Goal: Task Accomplishment & Management: Manage account settings

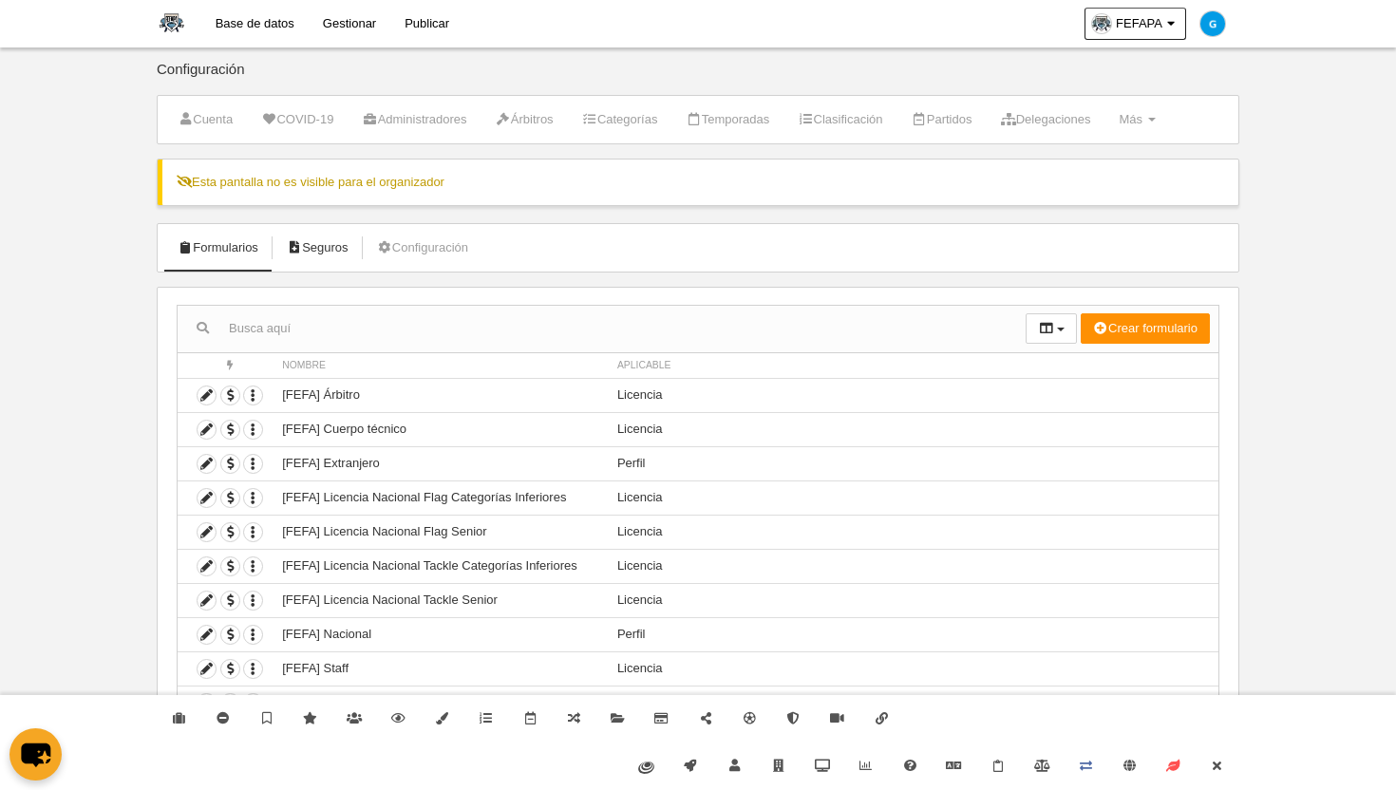
click at [334, 248] on link "Seguros" at bounding box center [317, 248] width 83 height 28
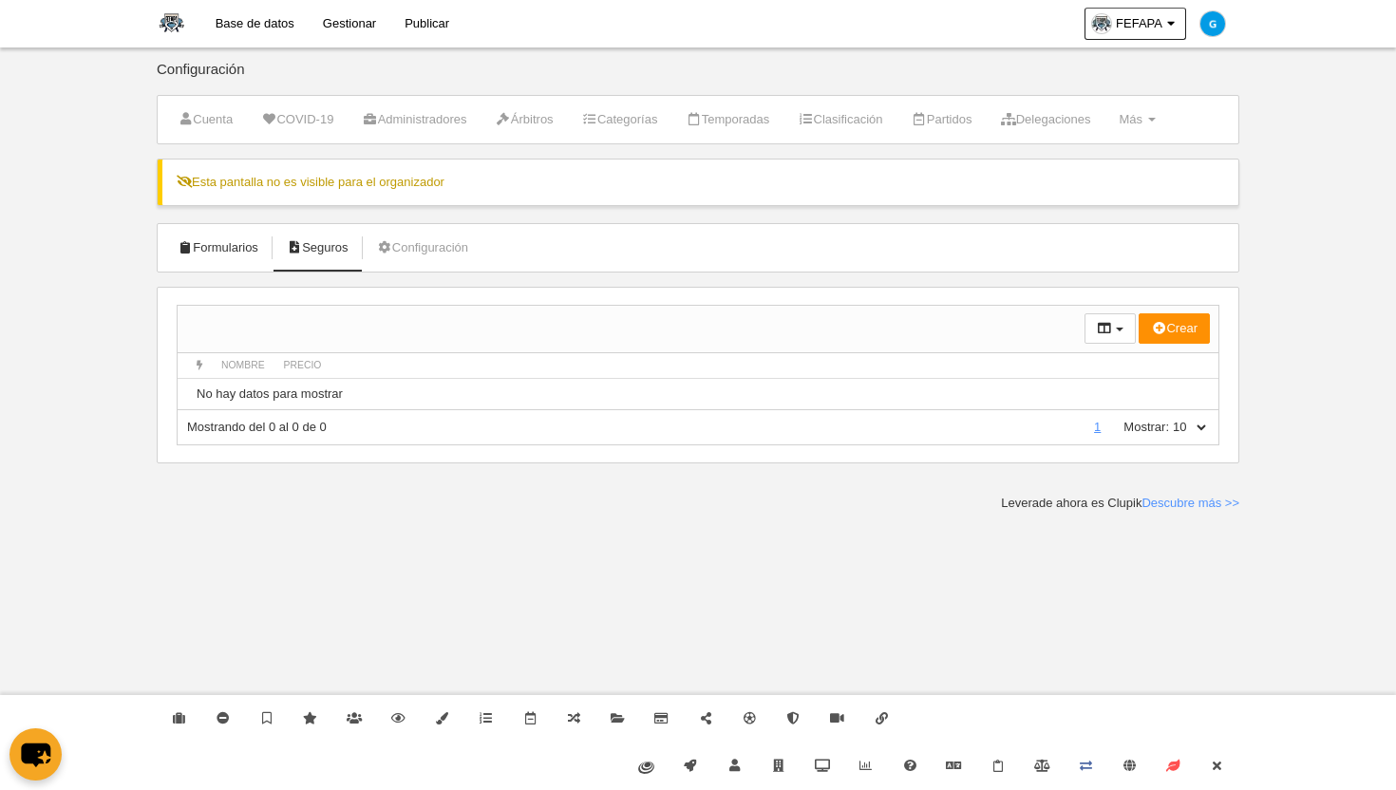
click at [228, 254] on link "Formularios" at bounding box center [218, 248] width 102 height 28
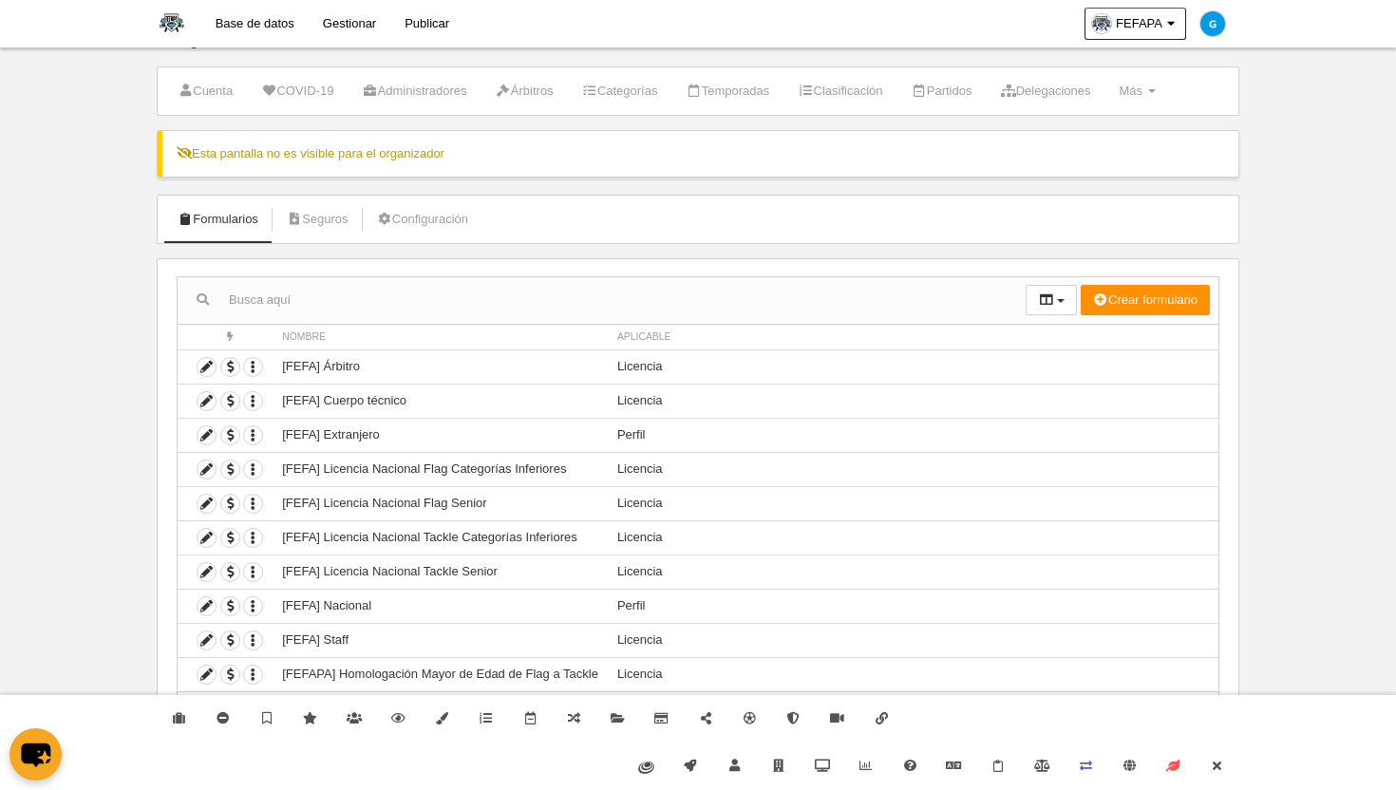
scroll to position [31, 0]
click at [1218, 764] on icon at bounding box center [1217, 766] width 15 height 12
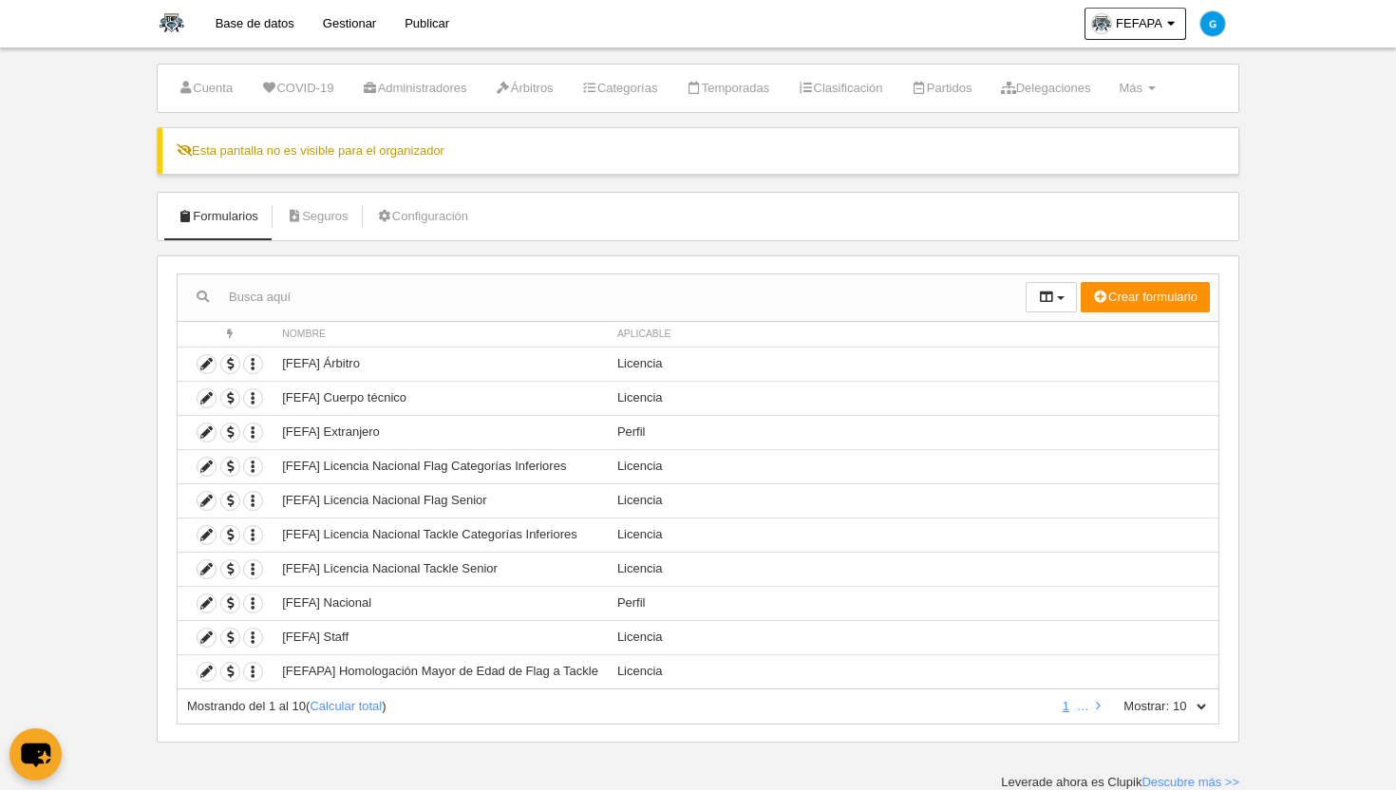
click at [1206, 712] on select "10 25 50 100 500" at bounding box center [1189, 706] width 40 height 17
select select "500"
click at [1169, 698] on select "10 25 50 100 500" at bounding box center [1189, 706] width 40 height 17
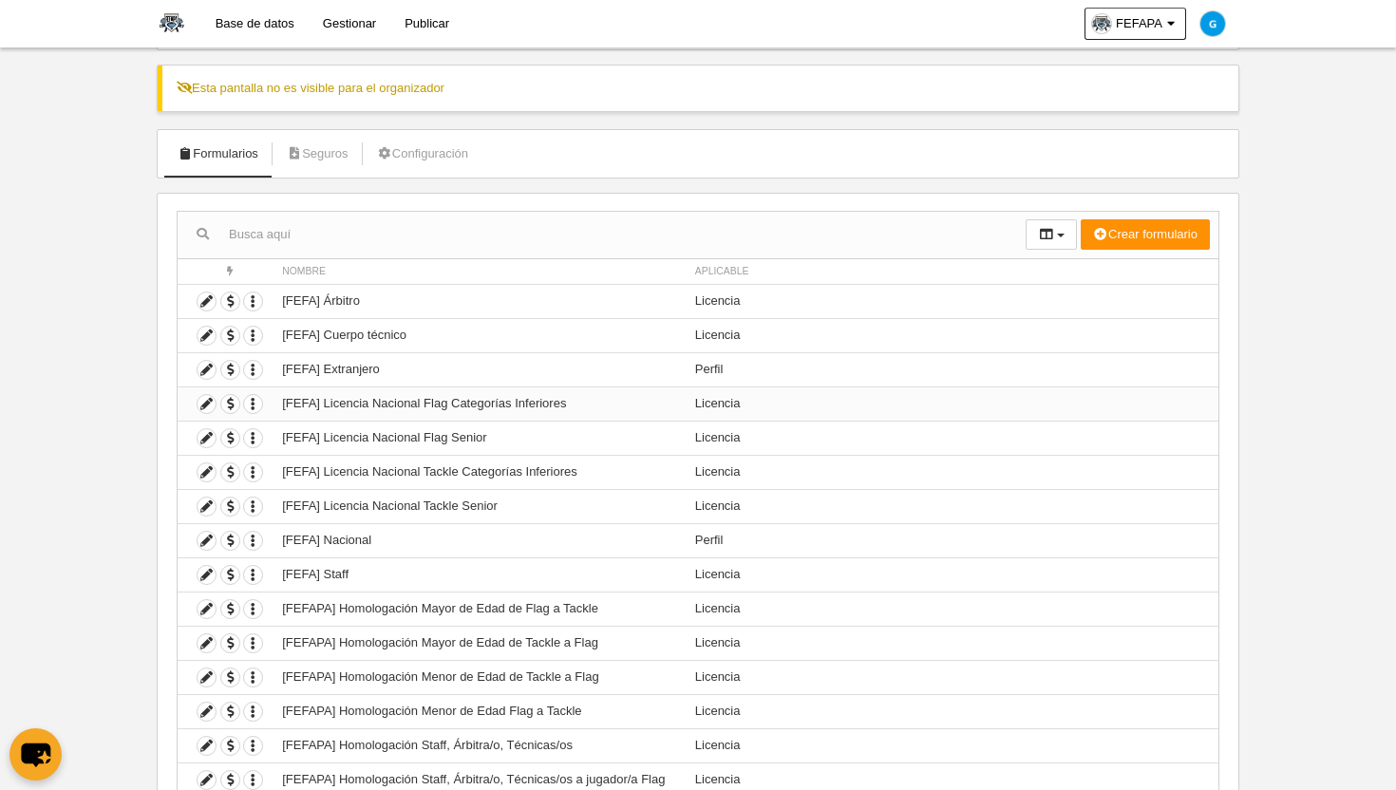
scroll to position [0, 0]
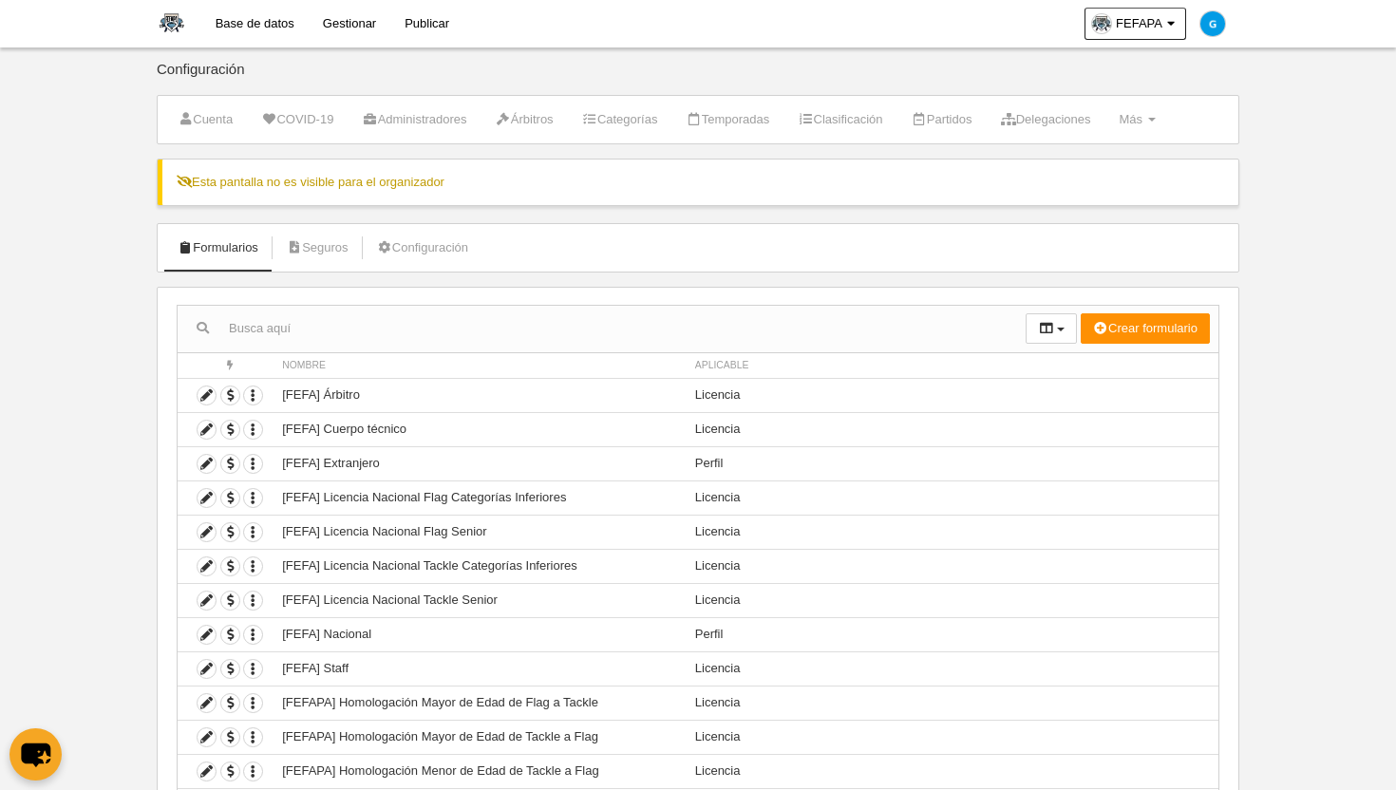
click at [393, 342] on input "text" at bounding box center [602, 328] width 848 height 28
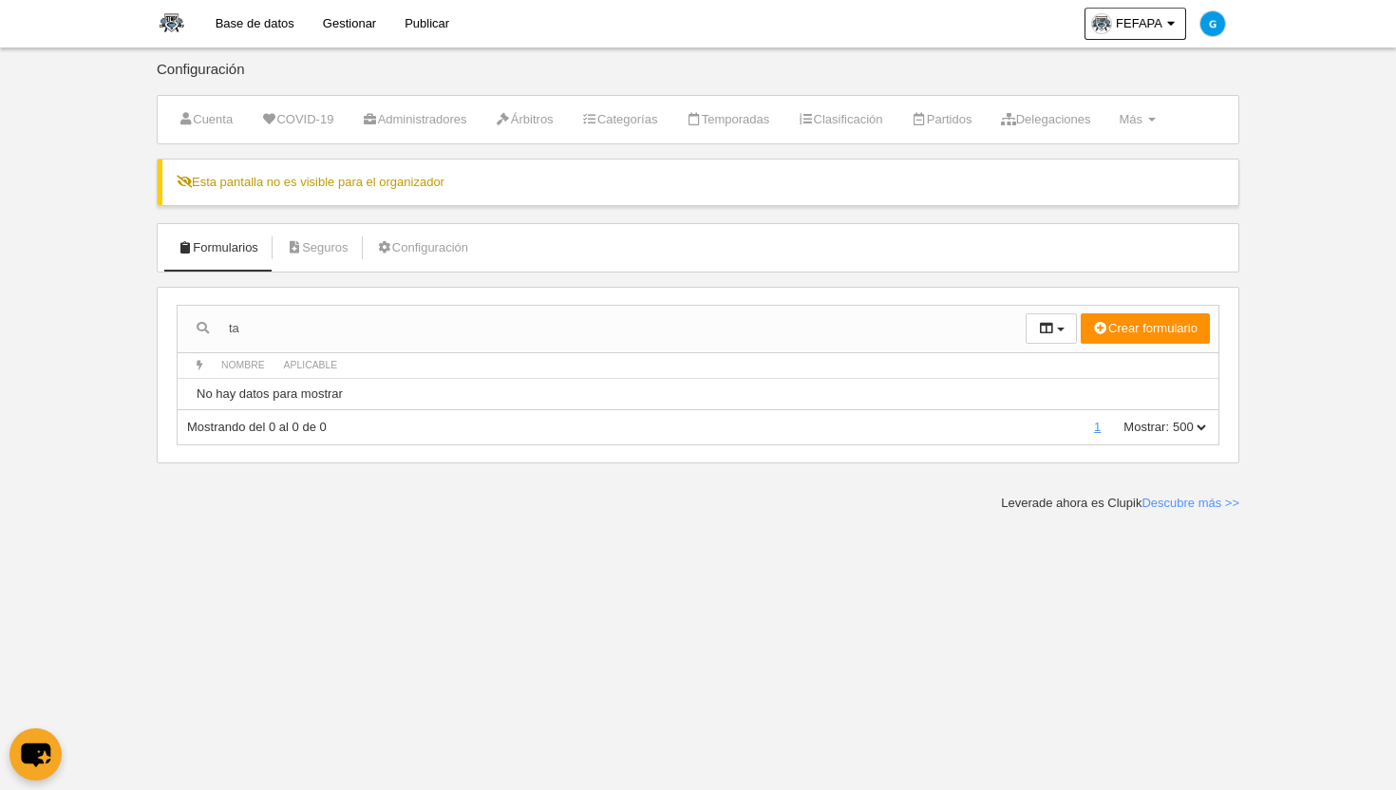
type input "t"
click at [78, 363] on body "Base de datos Gestionar Publicar FEFAPA Ajustes generales Ir a mi dominio Glori…" at bounding box center [698, 395] width 1396 height 790
click at [210, 248] on link "Formularios" at bounding box center [218, 248] width 102 height 28
click at [234, 266] on li "Formularios" at bounding box center [218, 247] width 102 height 47
click at [236, 251] on link "Formularios" at bounding box center [218, 248] width 102 height 28
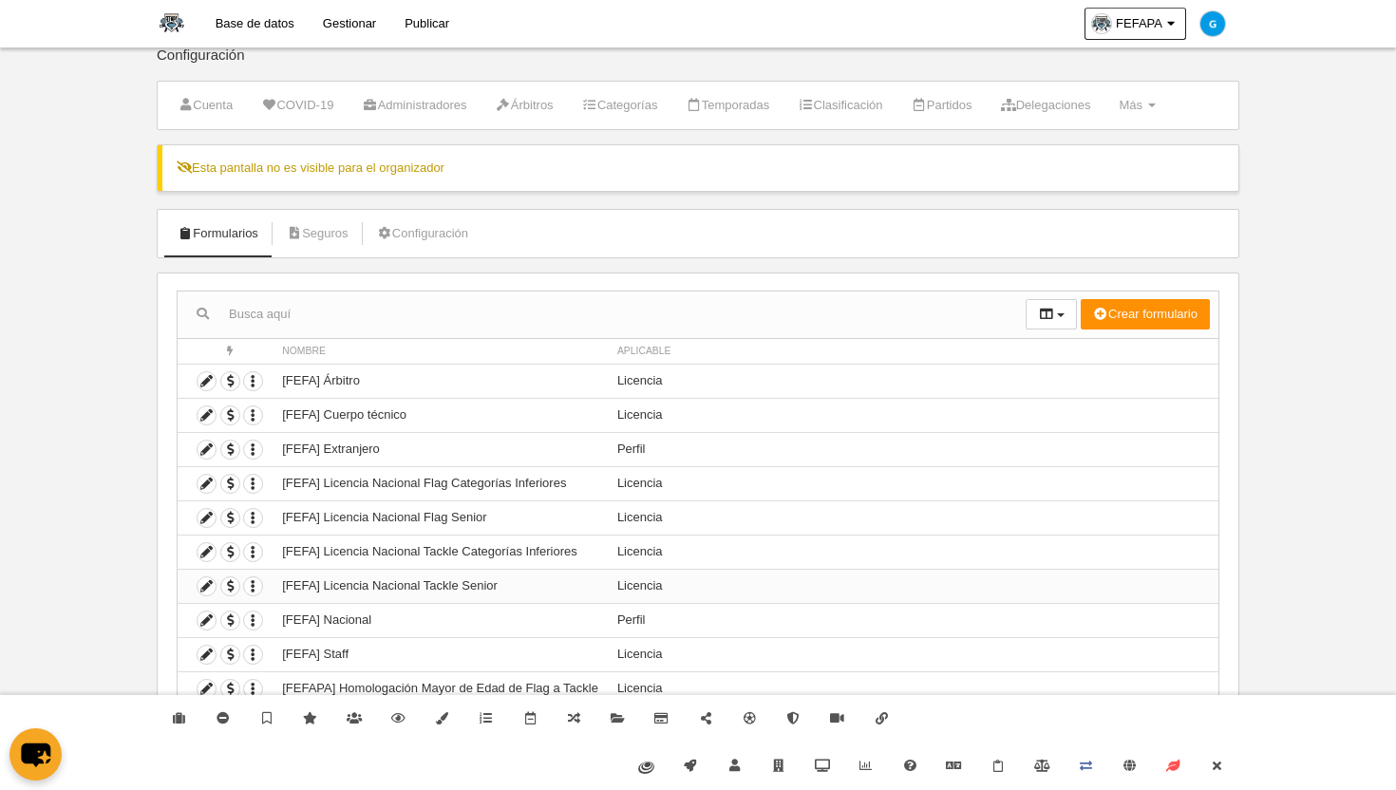
scroll to position [31, 0]
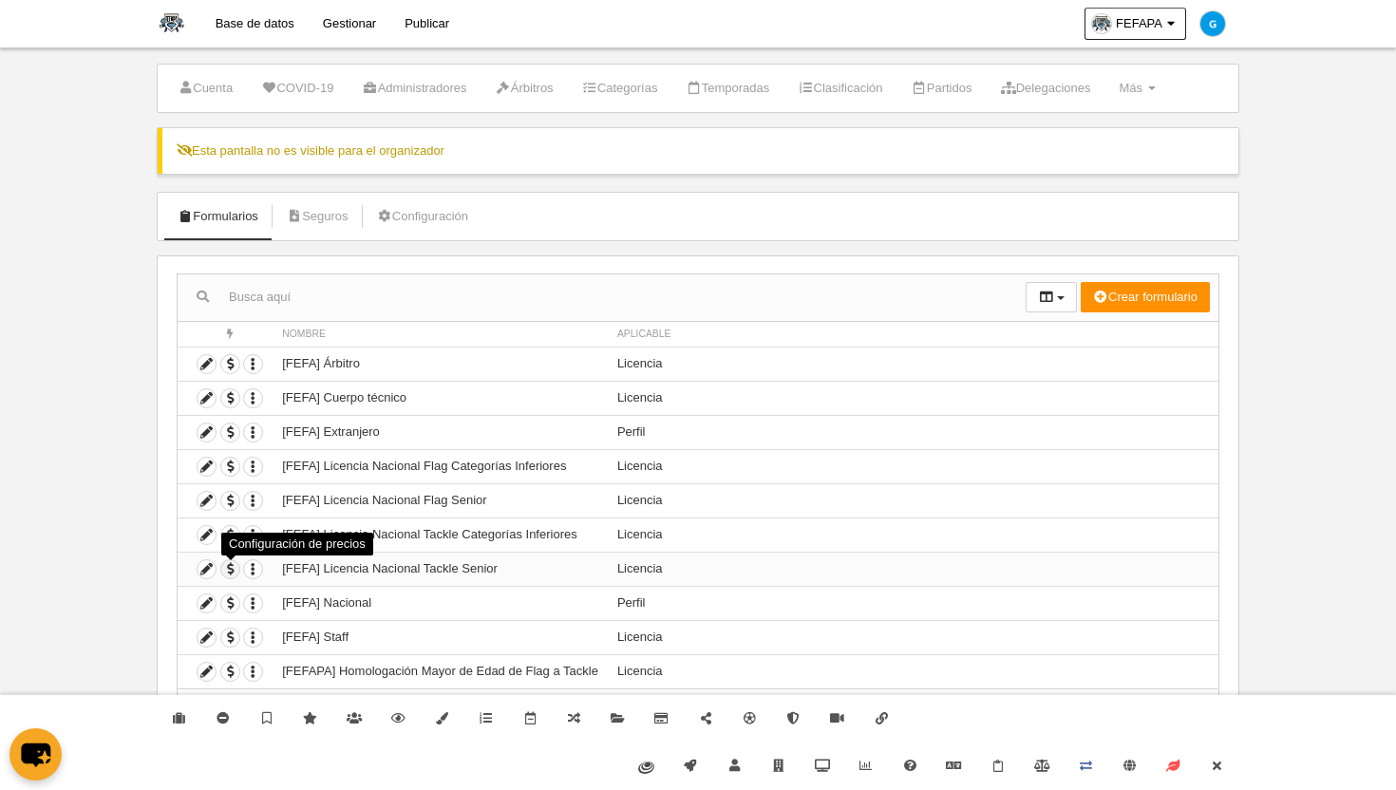
click at [227, 566] on span "button" at bounding box center [230, 569] width 18 height 18
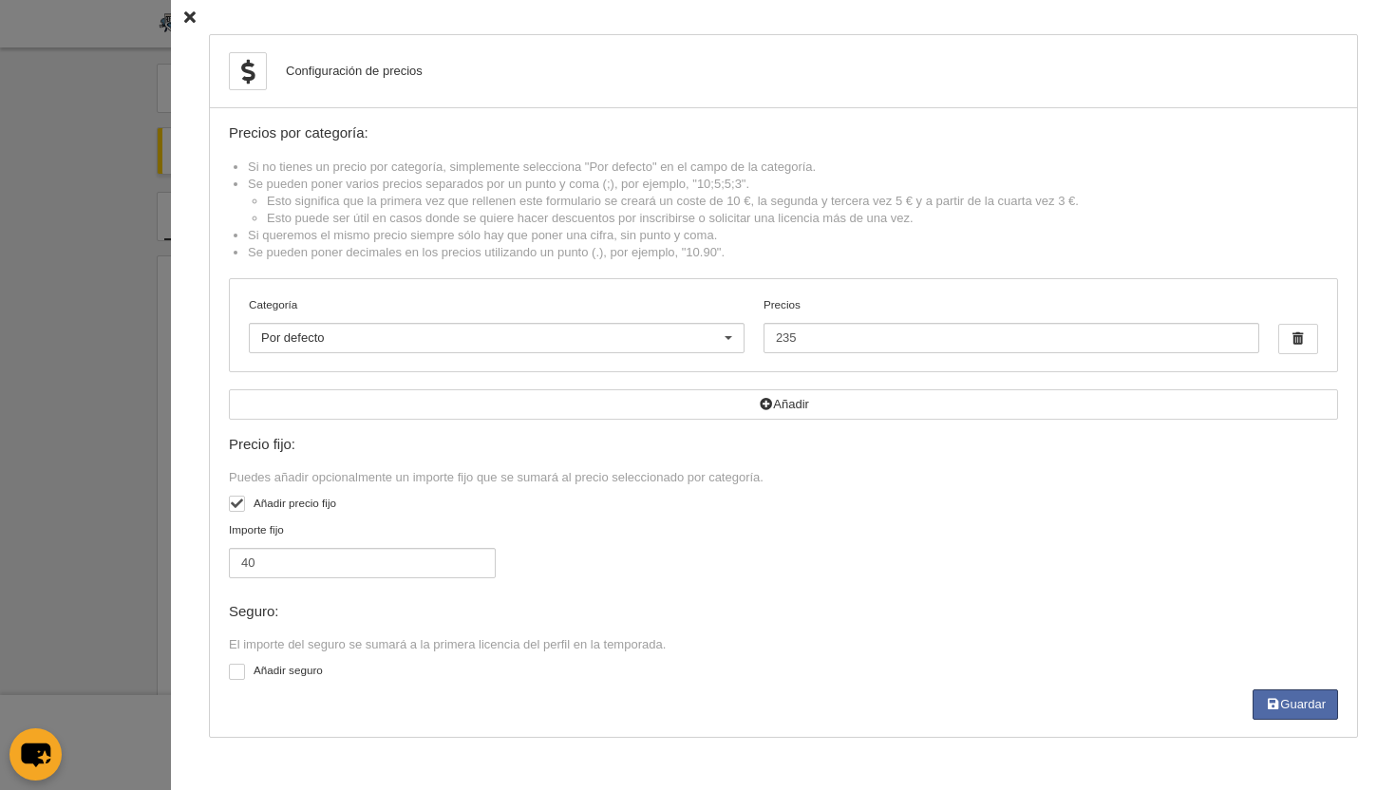
click at [110, 152] on div at bounding box center [698, 395] width 1396 height 790
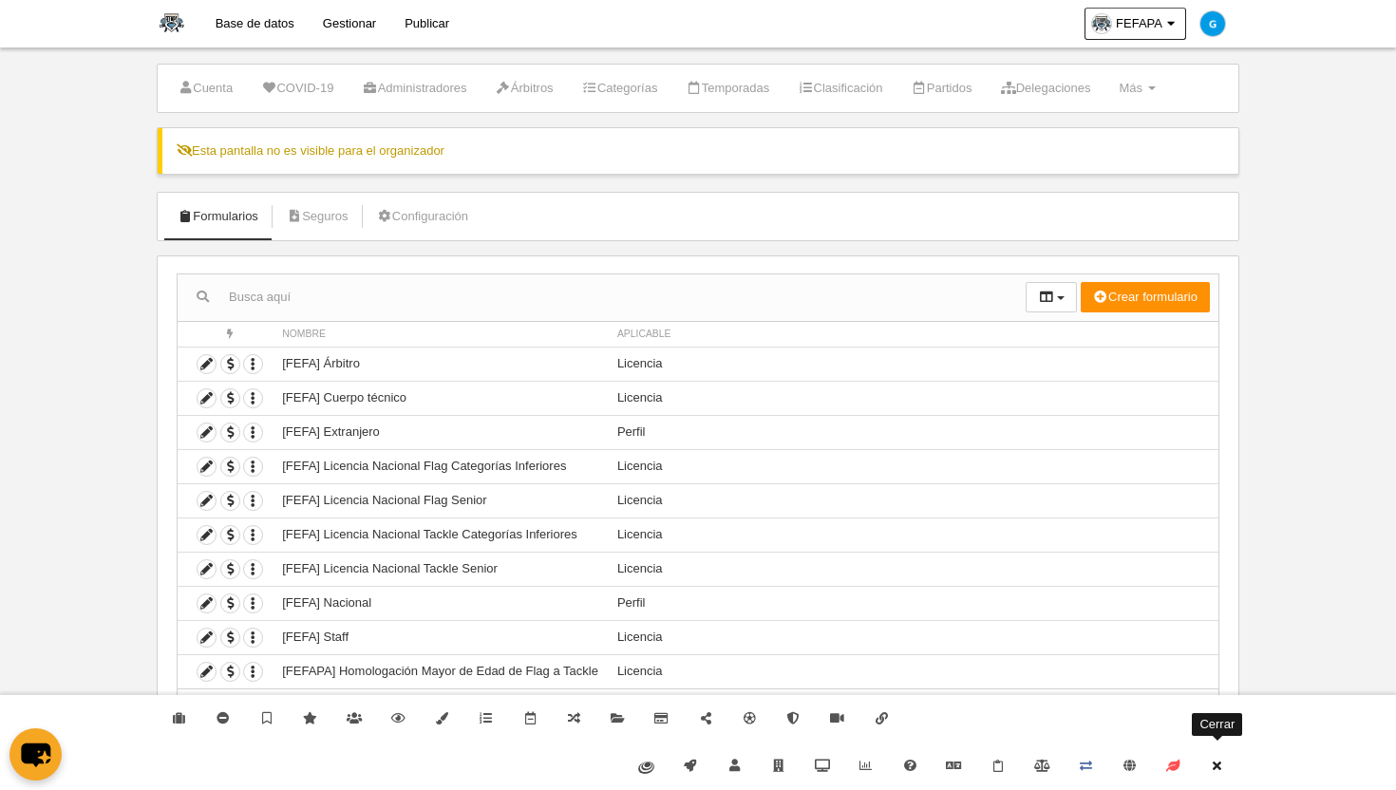
click at [1217, 758] on link "Cerrar" at bounding box center [1218, 766] width 44 height 47
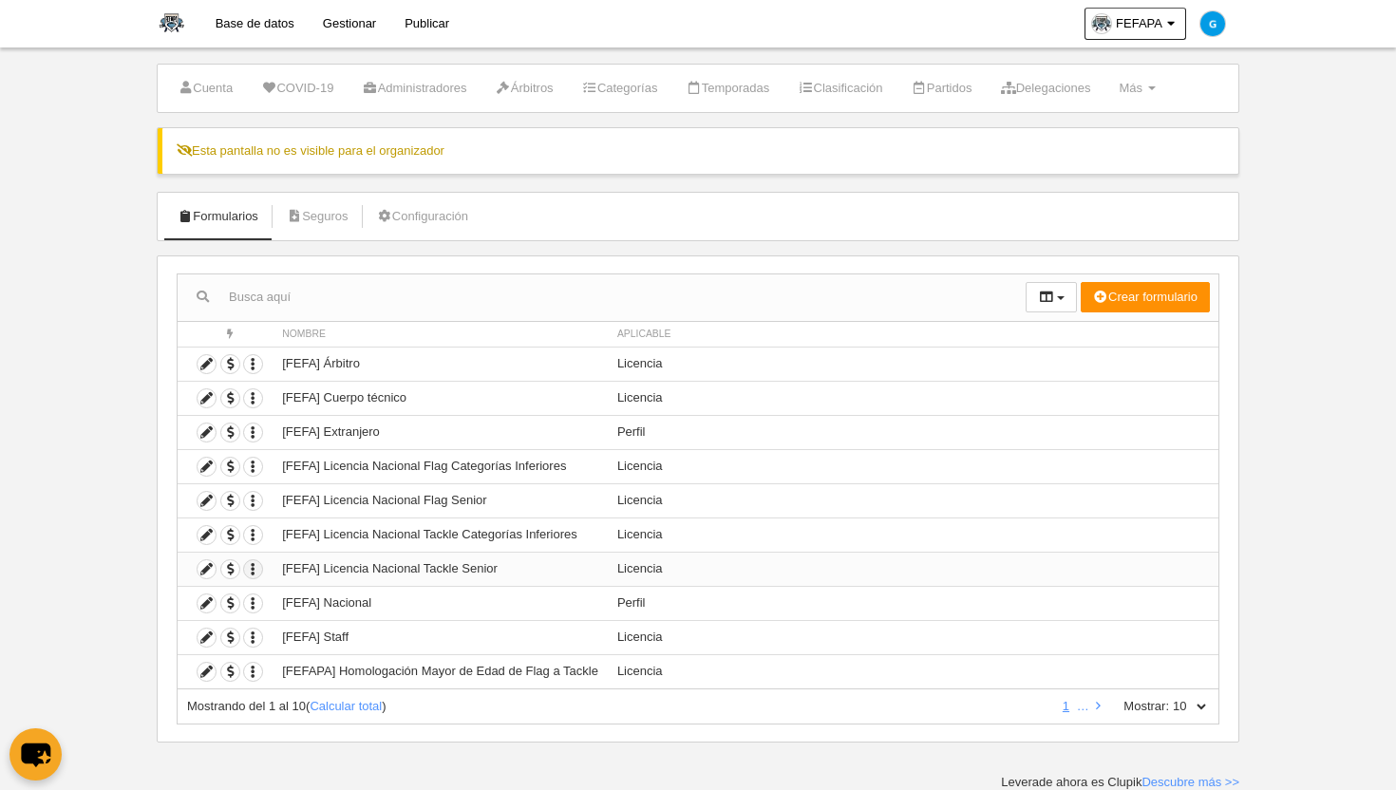
click at [255, 567] on icon "button" at bounding box center [253, 569] width 18 height 18
click at [228, 574] on span "button" at bounding box center [230, 569] width 18 height 18
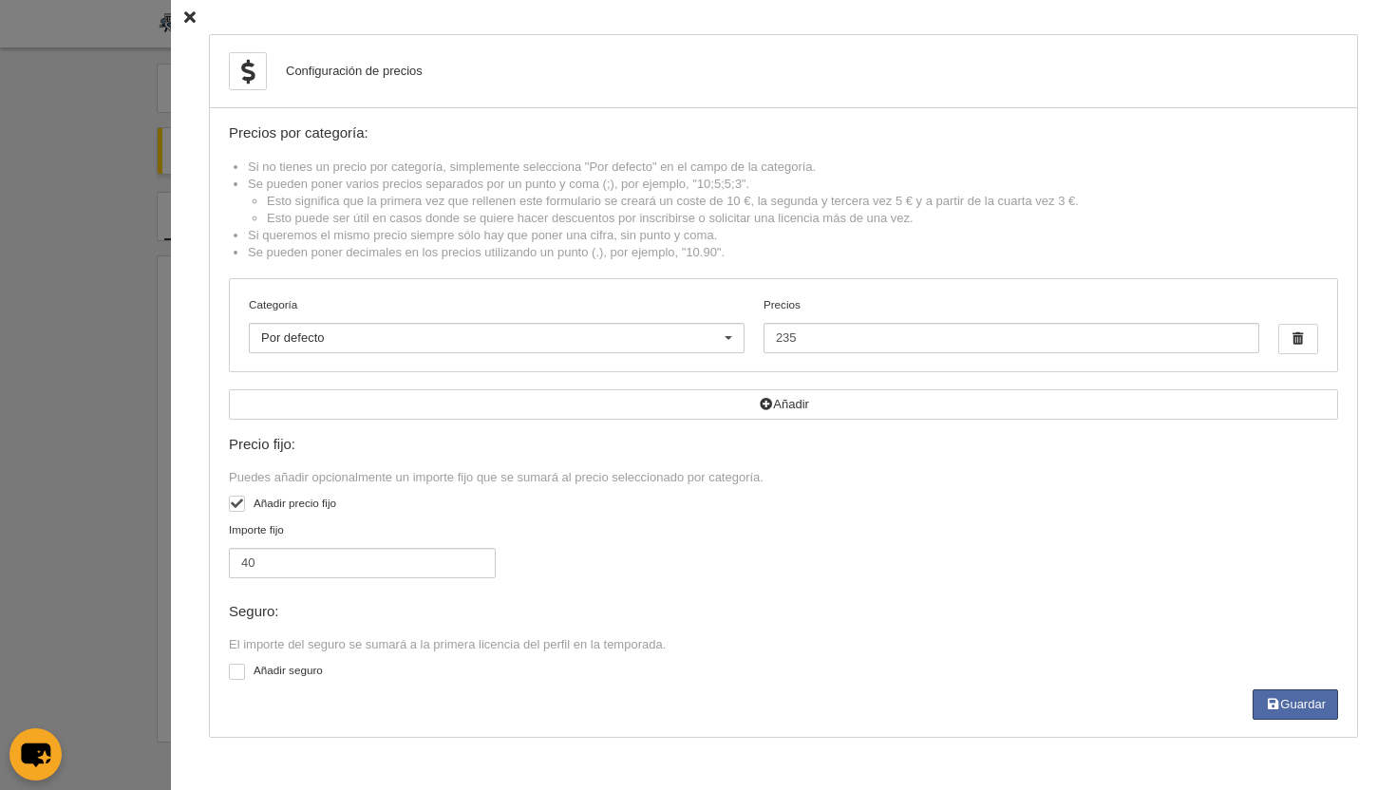
click at [191, 16] on icon at bounding box center [189, 17] width 11 height 12
